Goal: Obtain resource: Obtain resource

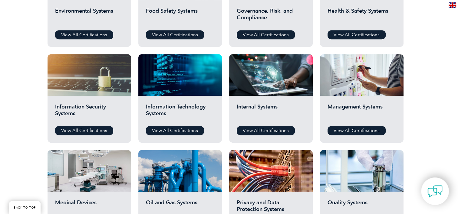
scroll to position [272, 0]
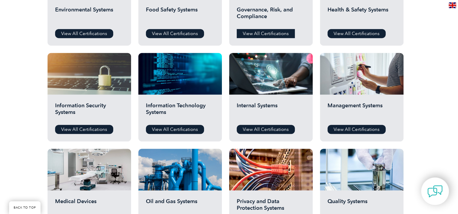
click at [253, 31] on link "View All Certifications" at bounding box center [266, 33] width 58 height 9
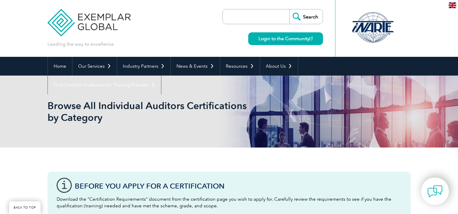
scroll to position [272, 0]
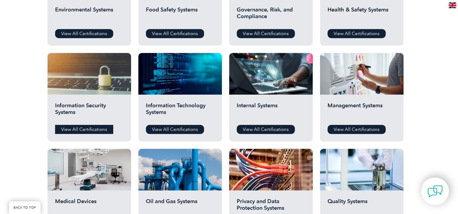
click at [75, 126] on link "View All Certifications" at bounding box center [84, 129] width 58 height 9
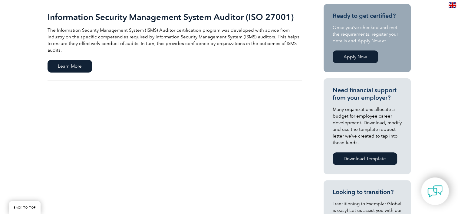
scroll to position [151, 0]
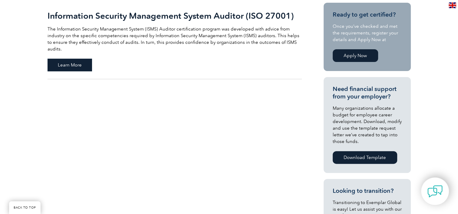
click at [76, 59] on span "Learn More" at bounding box center [70, 65] width 44 height 13
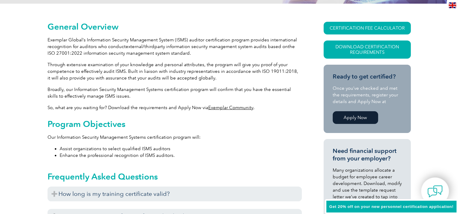
scroll to position [146, 0]
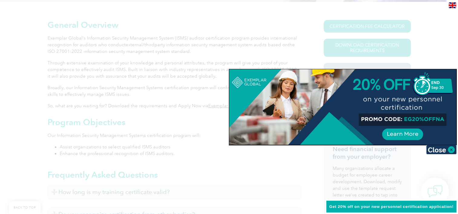
click at [403, 34] on div at bounding box center [229, 107] width 458 height 214
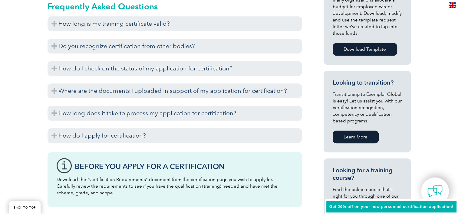
scroll to position [297, 0]
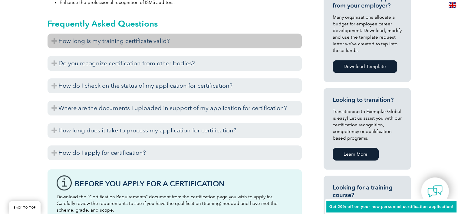
click at [151, 44] on h3 "How long is my training certificate valid?" at bounding box center [175, 41] width 254 height 15
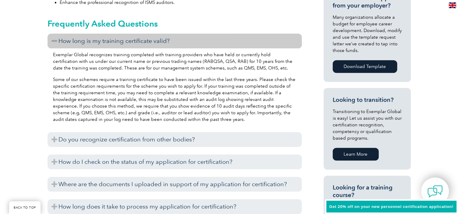
click at [151, 44] on h3 "How long is my training certificate valid?" at bounding box center [175, 41] width 254 height 15
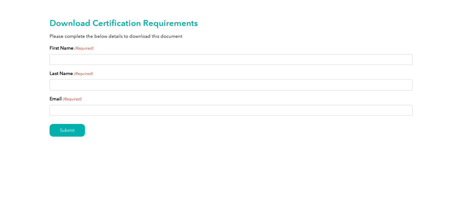
click at [90, 63] on input "First Name (Required)" at bounding box center [231, 59] width 363 height 11
type input "Dhruv"
type input "Dodia"
type input "dhruvdodia31@gmail.com"
click at [50, 124] on input "Submit" at bounding box center [67, 130] width 35 height 13
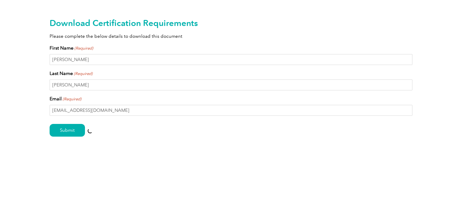
click at [160, 138] on div "Submit" at bounding box center [231, 131] width 363 height 26
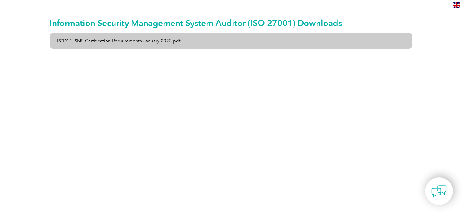
click at [155, 46] on link "PCD14-ISMS-Certification-Requirements-January-2023.pdf" at bounding box center [231, 41] width 363 height 16
